Goal: Information Seeking & Learning: Compare options

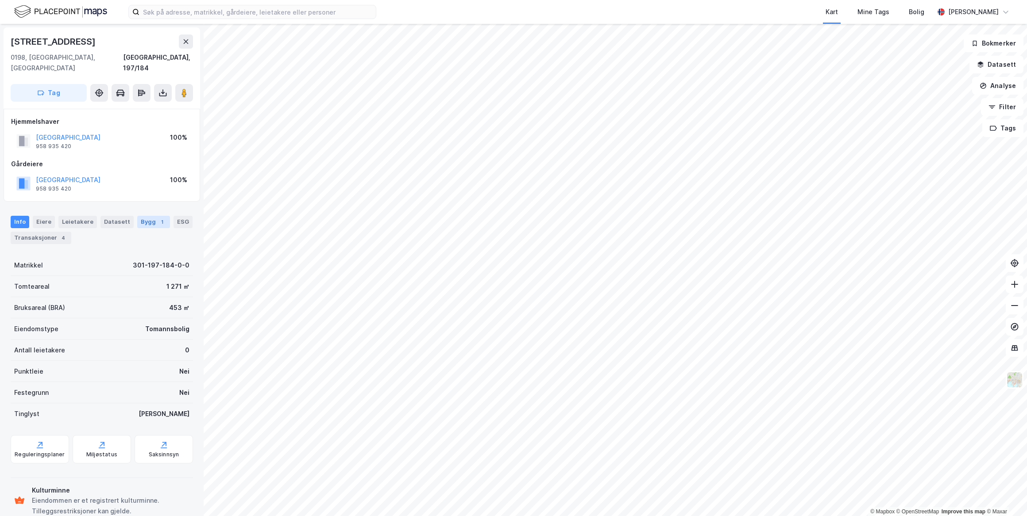
click at [150, 216] on div "Bygg 1" at bounding box center [153, 222] width 33 height 12
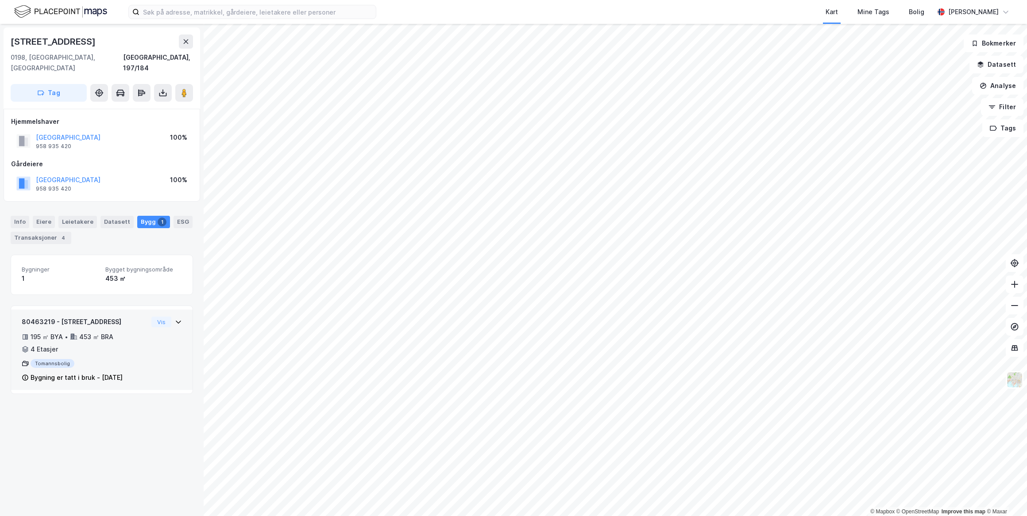
click at [178, 312] on div "80463219 - [GEOGRAPHIC_DATA] 12 195 ㎡ BYA • 453 ㎡ BRA • 4 Etasjer Tomannsbolig …" at bounding box center [101, 350] width 181 height 81
click at [158, 317] on button "Vis" at bounding box center [161, 322] width 20 height 11
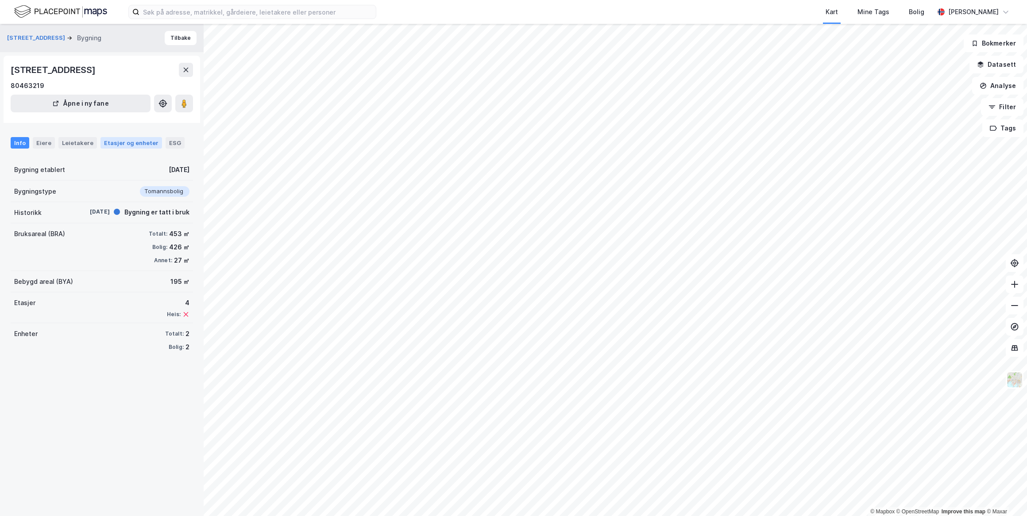
click at [139, 145] on div "Etasjer og enheter" at bounding box center [131, 143] width 54 height 8
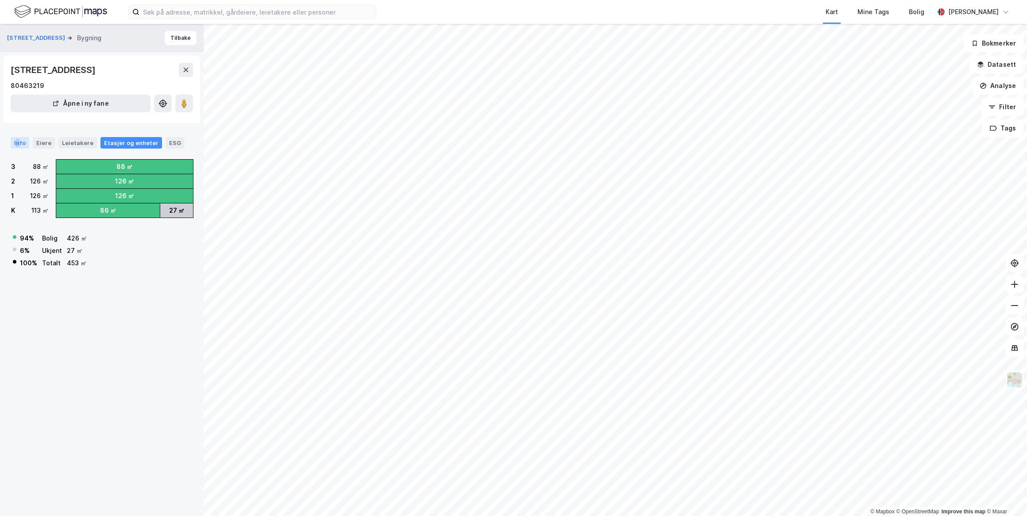
click at [17, 139] on div "Info" at bounding box center [20, 143] width 19 height 12
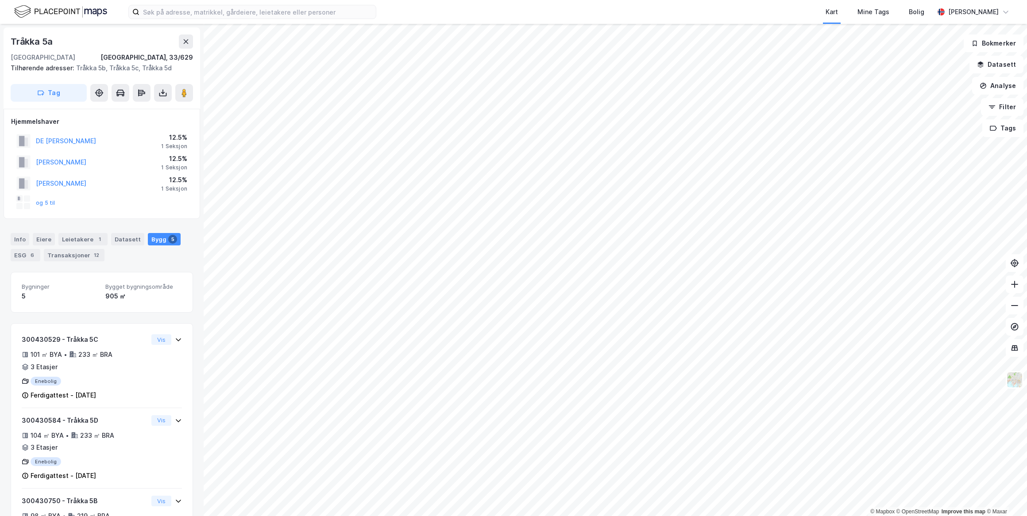
click at [50, 198] on div "og 5 til" at bounding box center [35, 203] width 39 height 14
click at [0, 0] on button "og 5 til" at bounding box center [0, 0] width 0 height 0
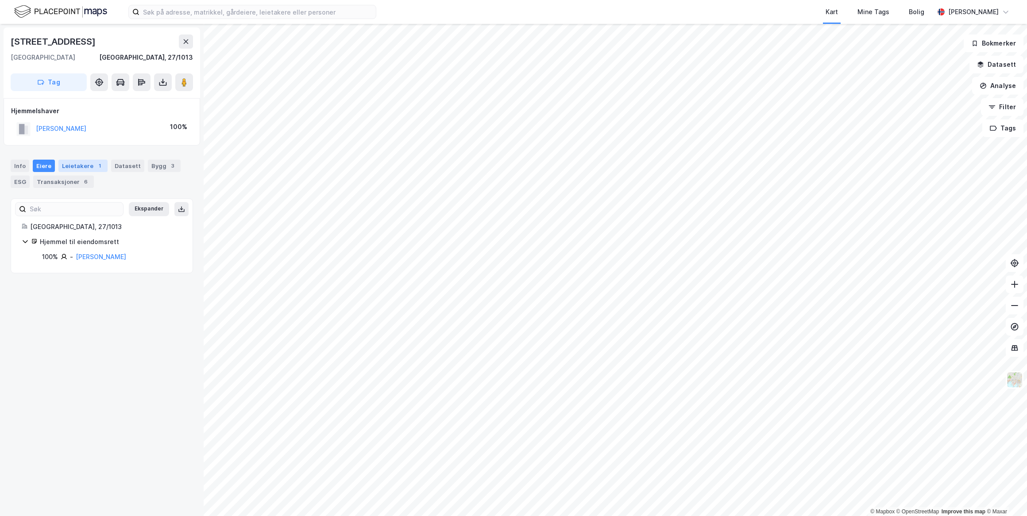
click at [100, 165] on div "Leietakere 1" at bounding box center [82, 166] width 49 height 12
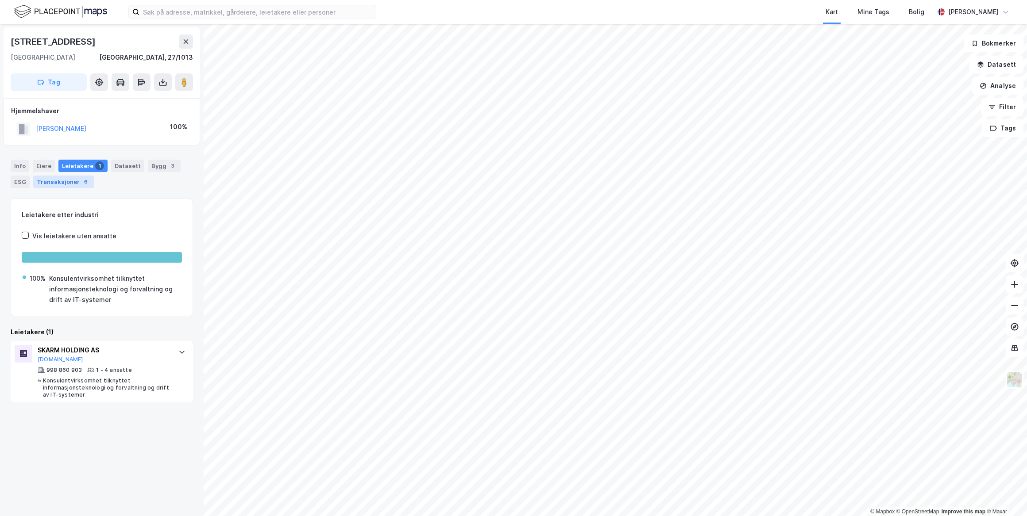
click at [82, 177] on div "6" at bounding box center [85, 181] width 9 height 9
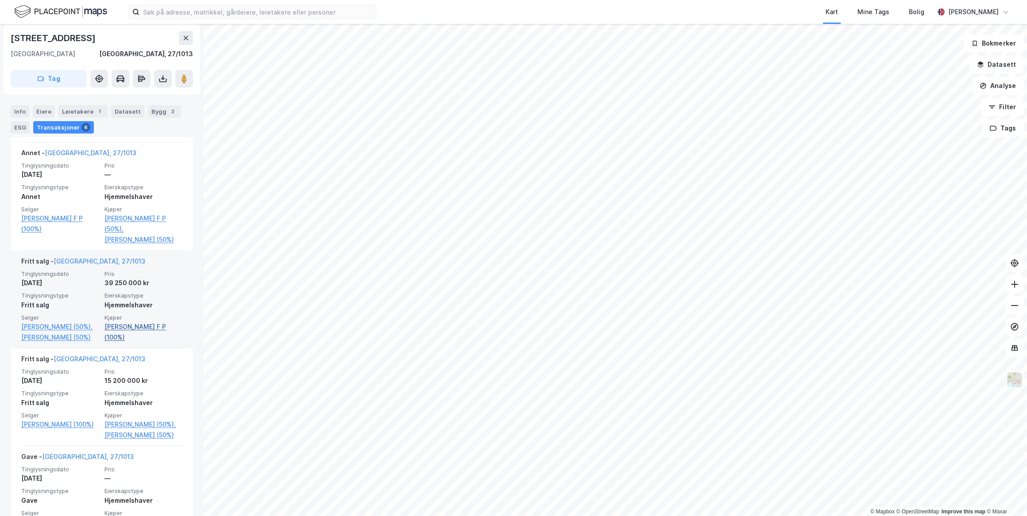
scroll to position [322, 0]
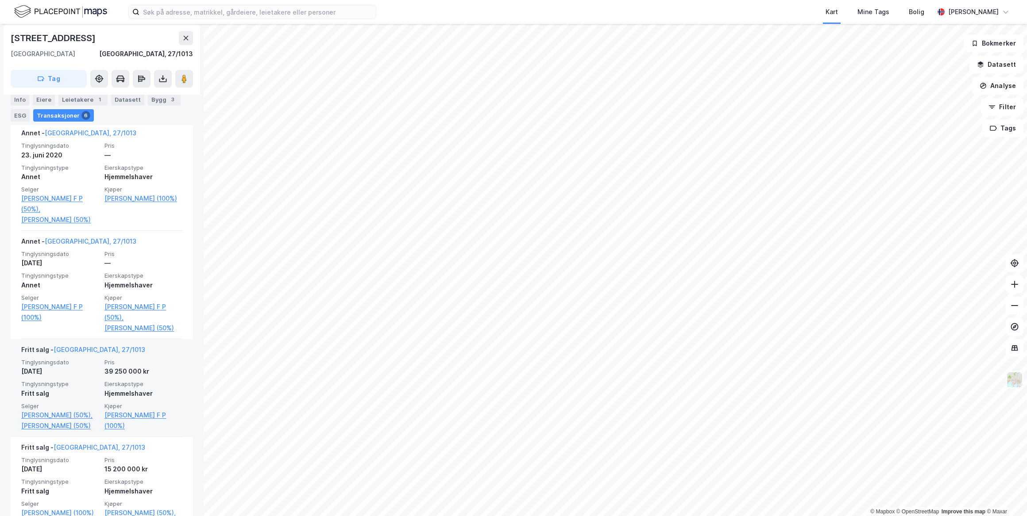
scroll to position [241, 0]
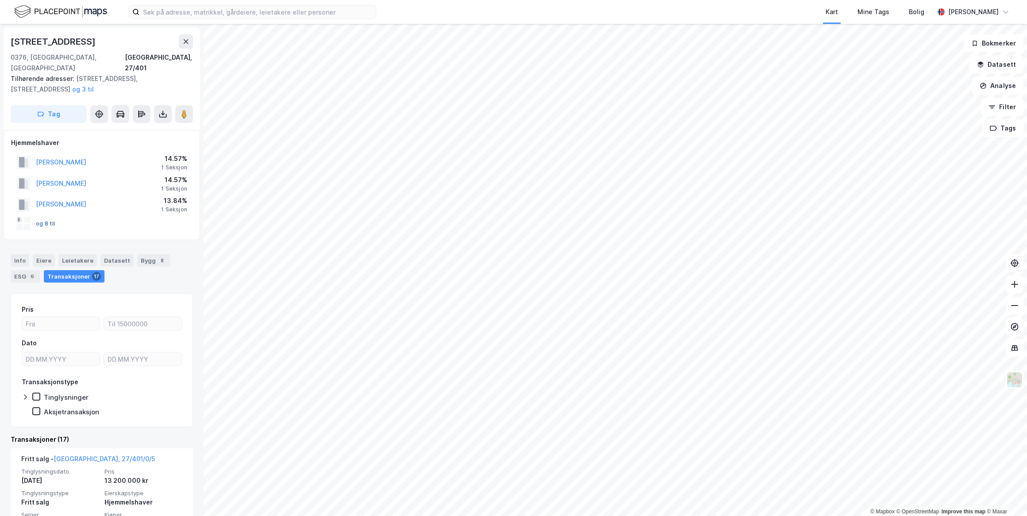
click at [0, 0] on button "og 8 til" at bounding box center [0, 0] width 0 height 0
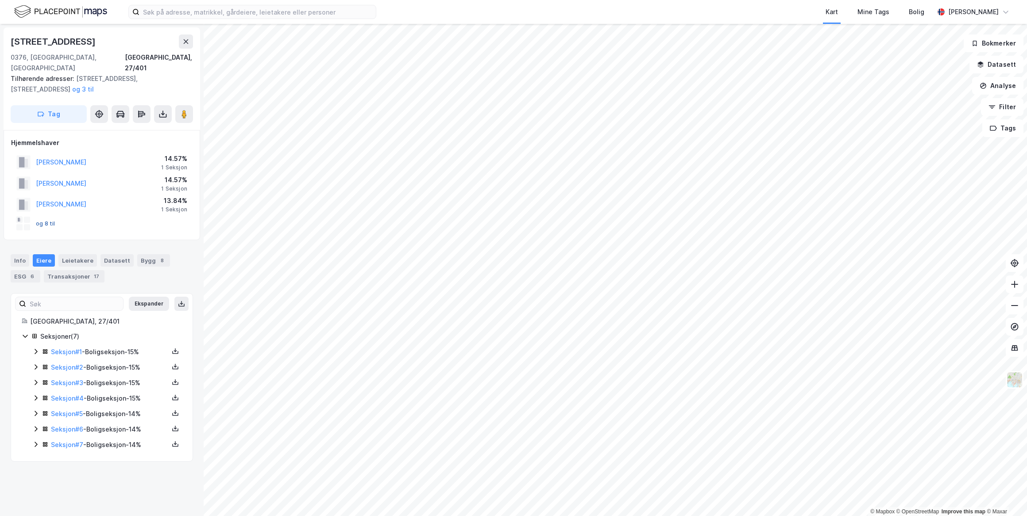
click at [0, 0] on button "og 8 til" at bounding box center [0, 0] width 0 height 0
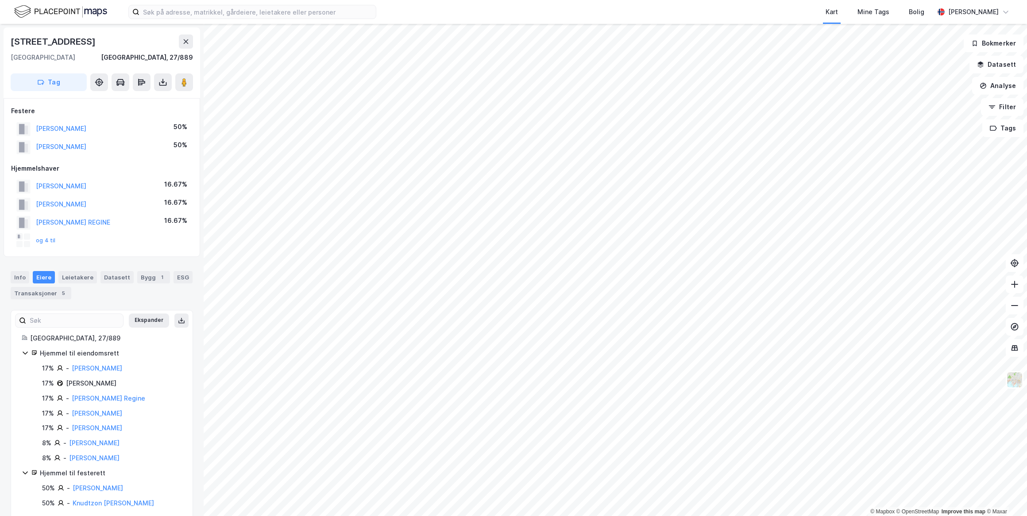
scroll to position [14, 0]
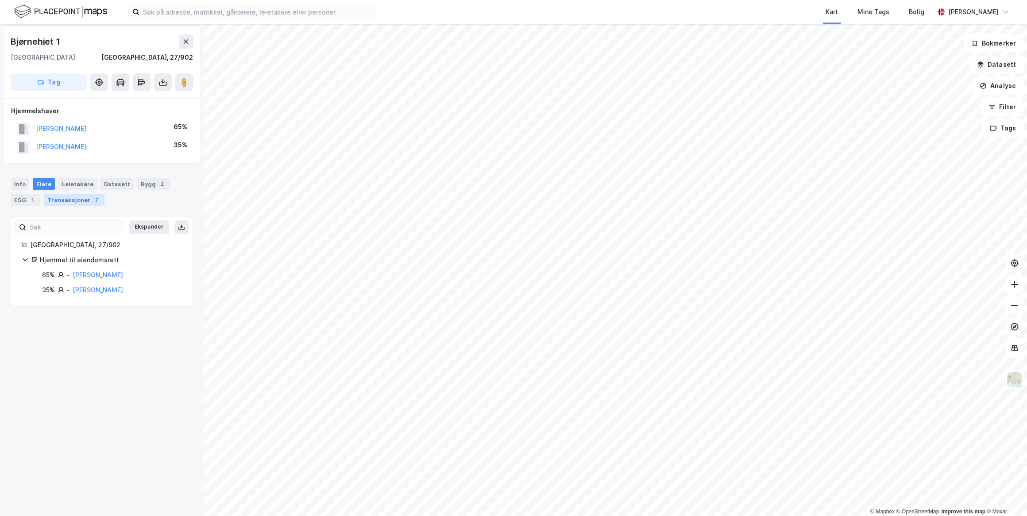
click at [87, 195] on div "Transaksjoner 7" at bounding box center [74, 200] width 61 height 12
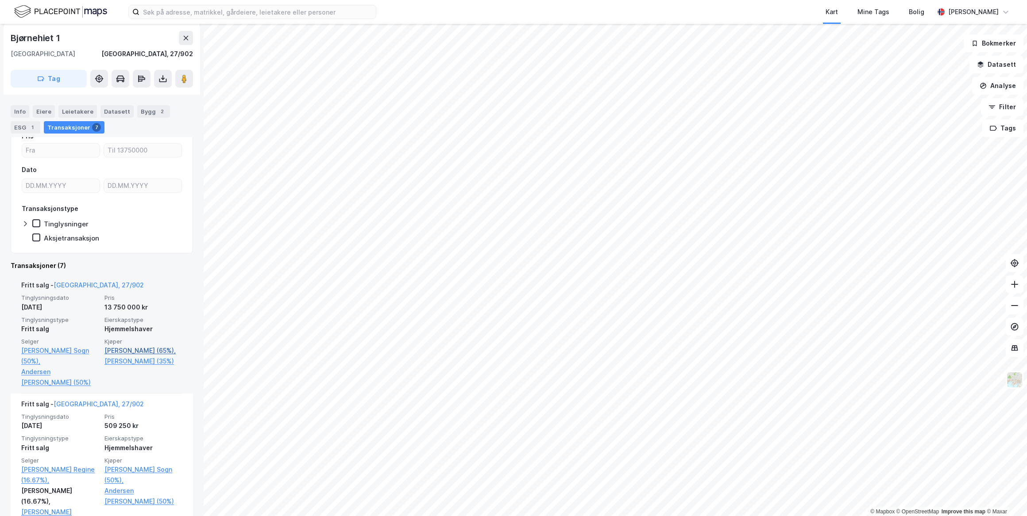
scroll to position [120, 0]
